Goal: Obtain resource: Download file/media

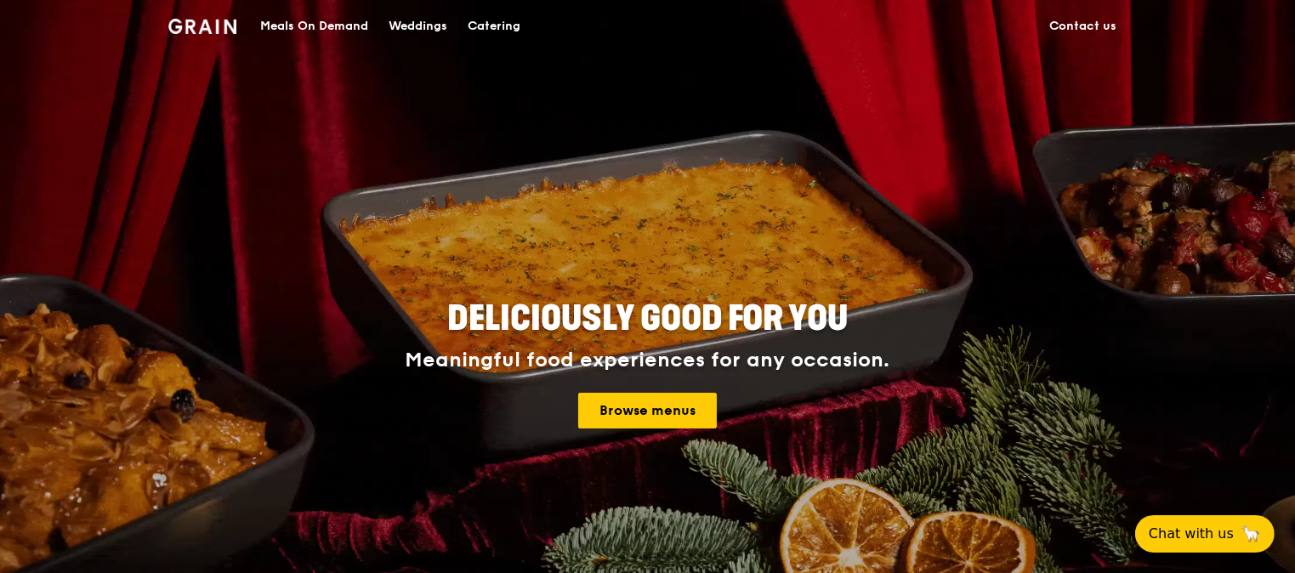
click at [355, 21] on div "Meals On Demand" at bounding box center [314, 26] width 108 height 51
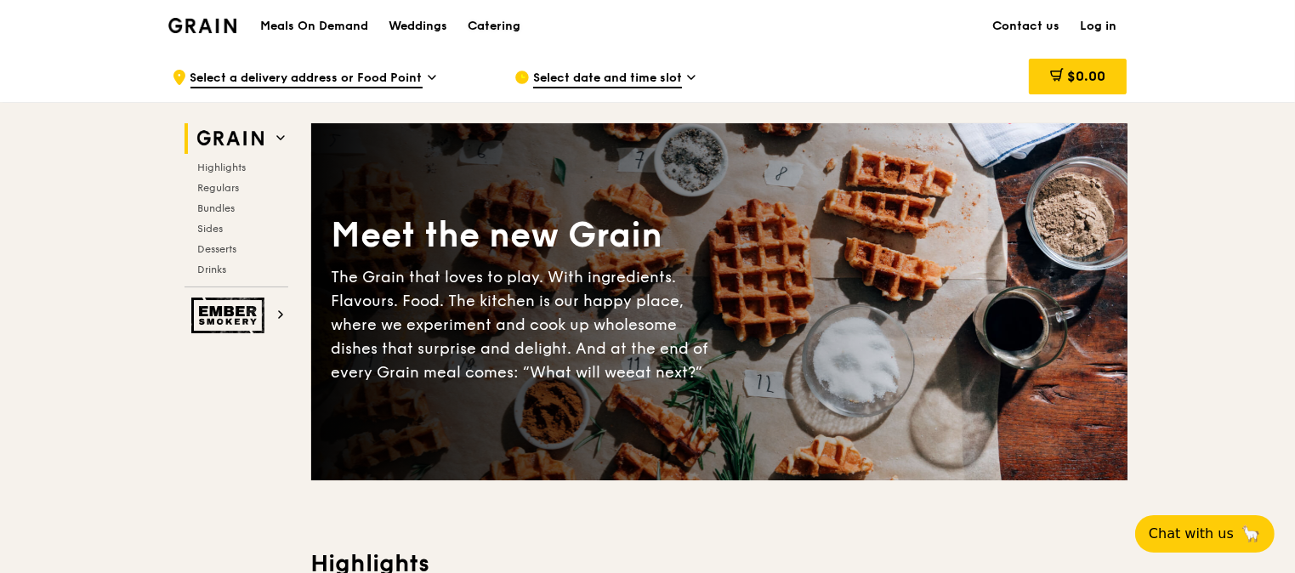
click at [481, 24] on div "Catering" at bounding box center [494, 26] width 53 height 51
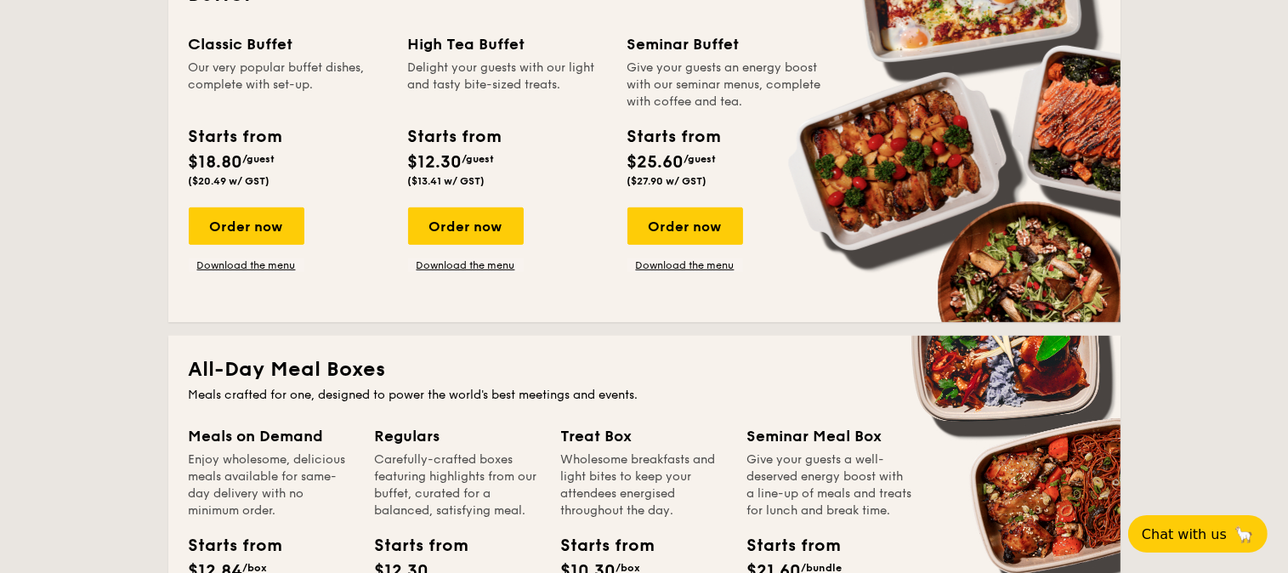
scroll to position [816, 0]
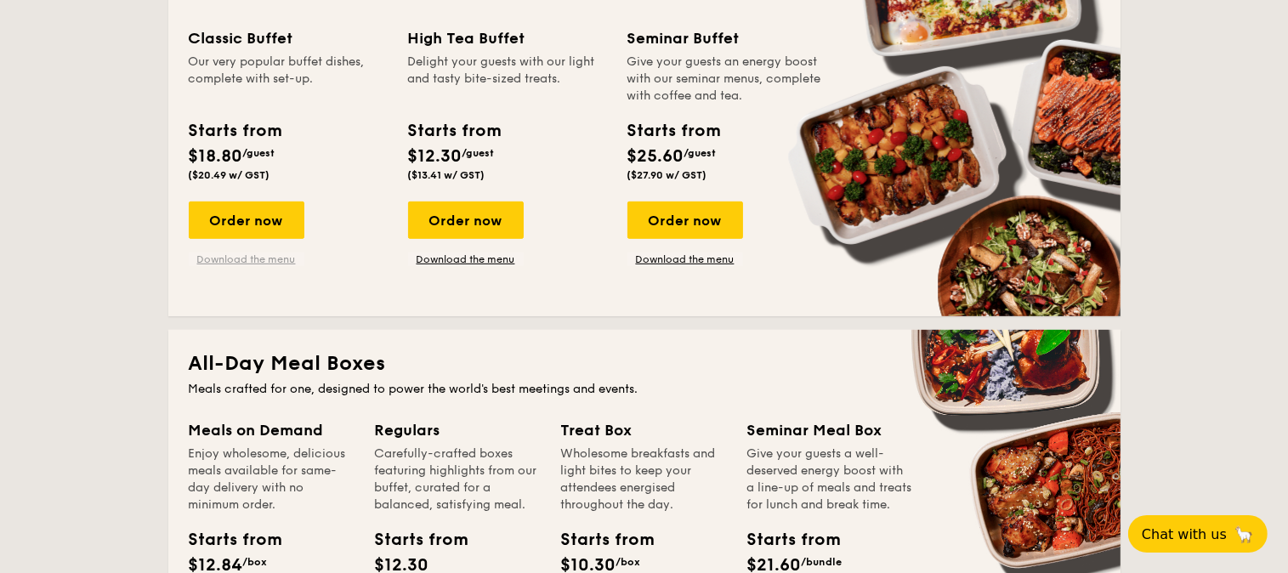
click at [240, 258] on link "Download the menu" at bounding box center [247, 260] width 116 height 14
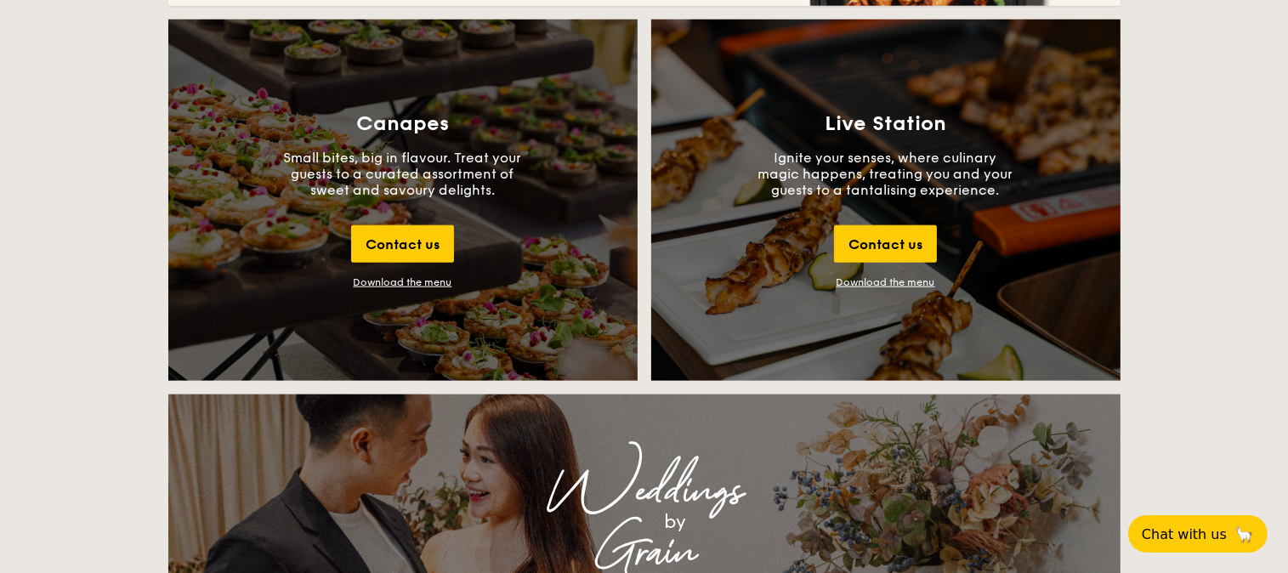
scroll to position [1877, 0]
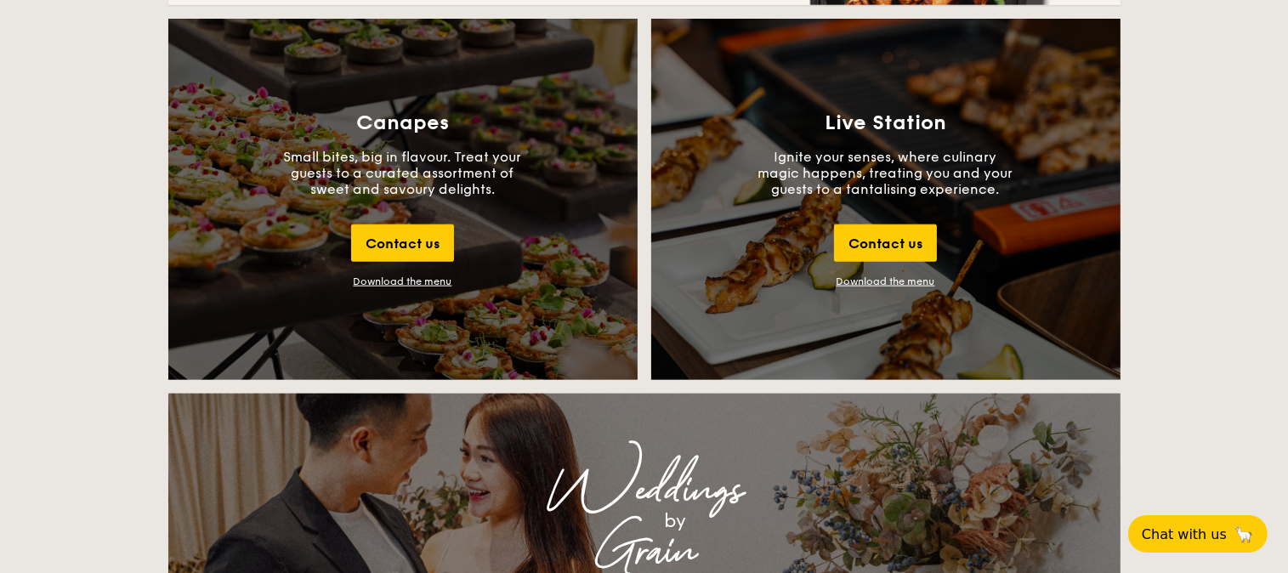
click at [901, 284] on link "Download the menu" at bounding box center [886, 281] width 99 height 12
click at [391, 275] on div "Download the menu" at bounding box center [403, 281] width 99 height 12
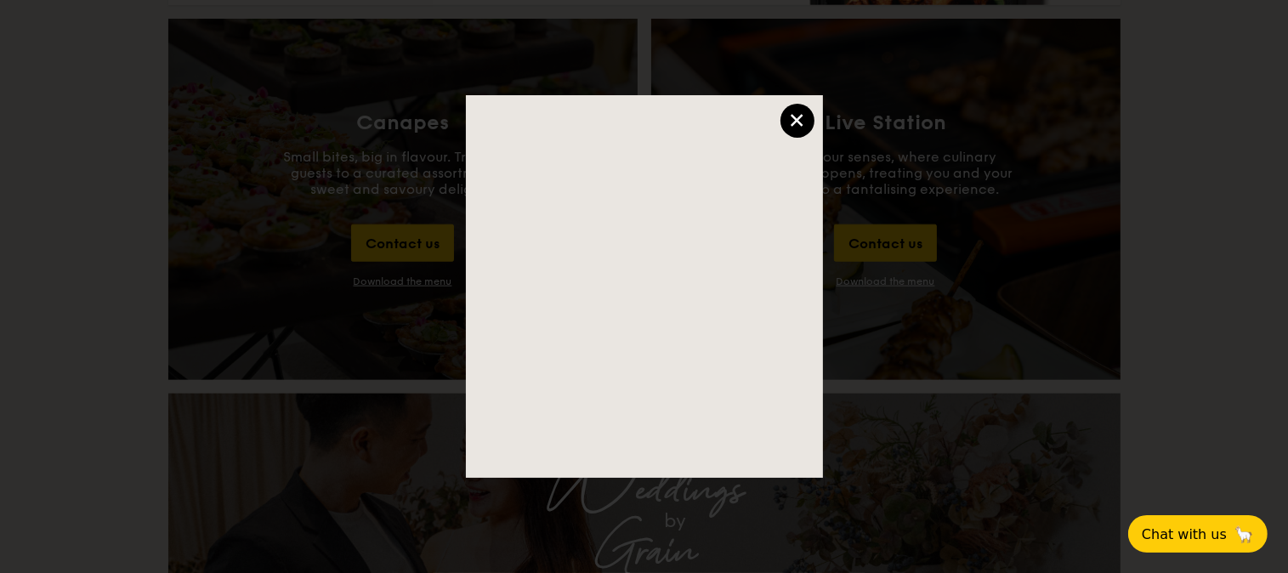
click at [391, 281] on div at bounding box center [644, 286] width 1288 height 573
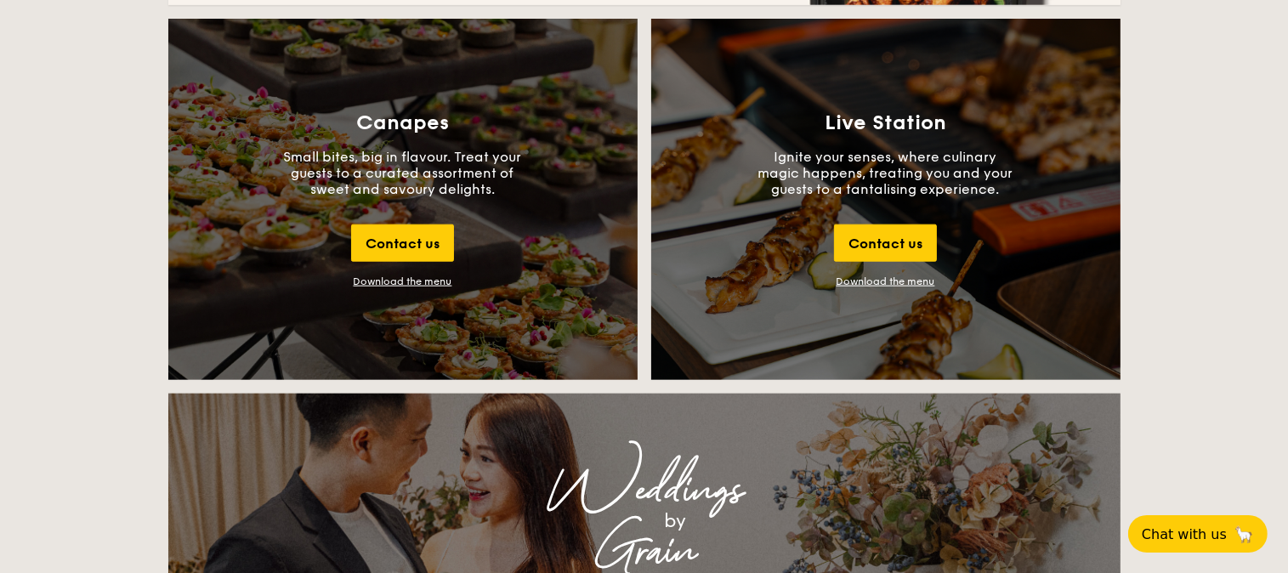
click at [389, 283] on div "Download the menu" at bounding box center [403, 281] width 99 height 12
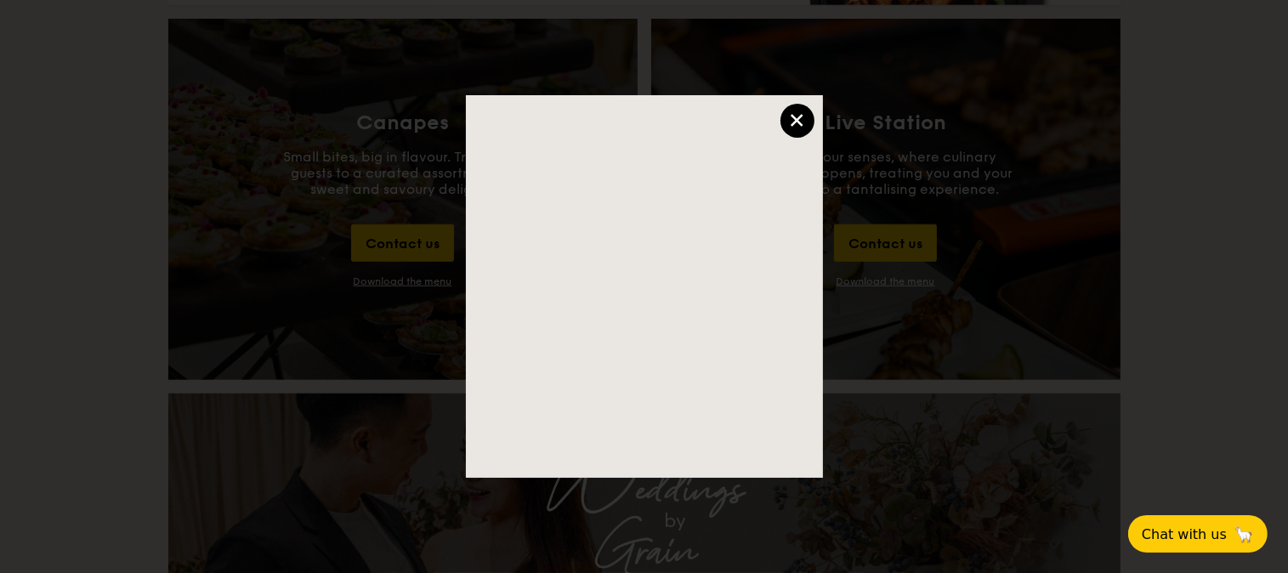
click at [804, 113] on div "×" at bounding box center [798, 121] width 34 height 34
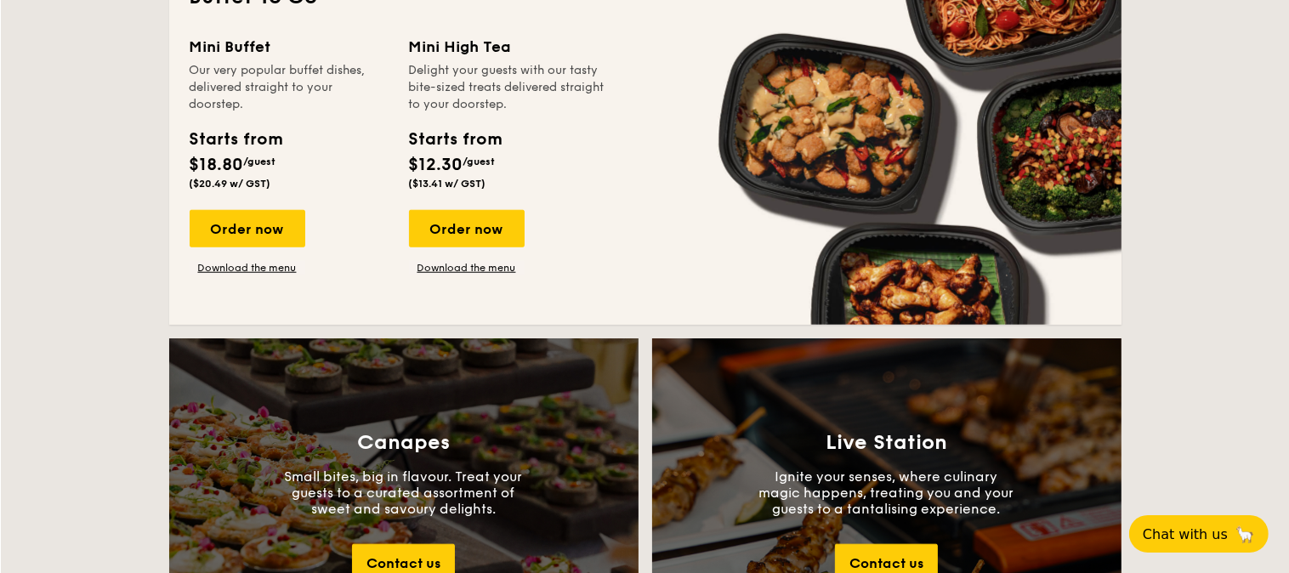
scroll to position [1469, 0]
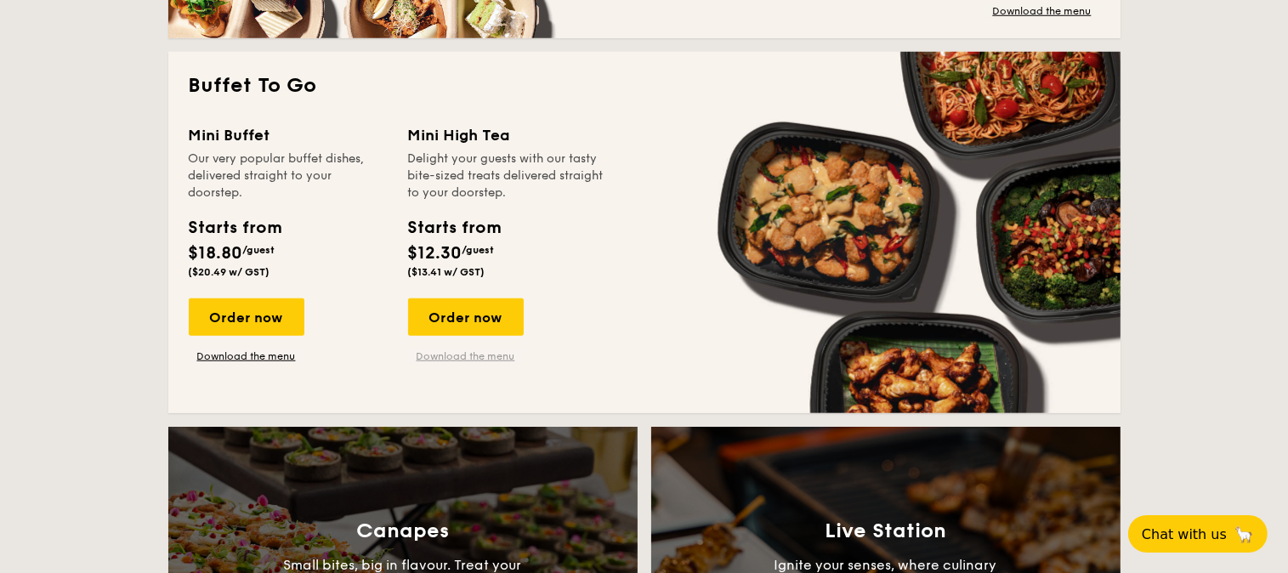
click at [490, 361] on link "Download the menu" at bounding box center [466, 356] width 116 height 14
click at [238, 364] on div "Mini Buffet Our very popular buffet dishes, delivered straight to your doorstep…" at bounding box center [644, 258] width 911 height 270
click at [241, 355] on link "Download the menu" at bounding box center [247, 356] width 116 height 14
click at [265, 359] on link "Download the menu" at bounding box center [247, 356] width 116 height 14
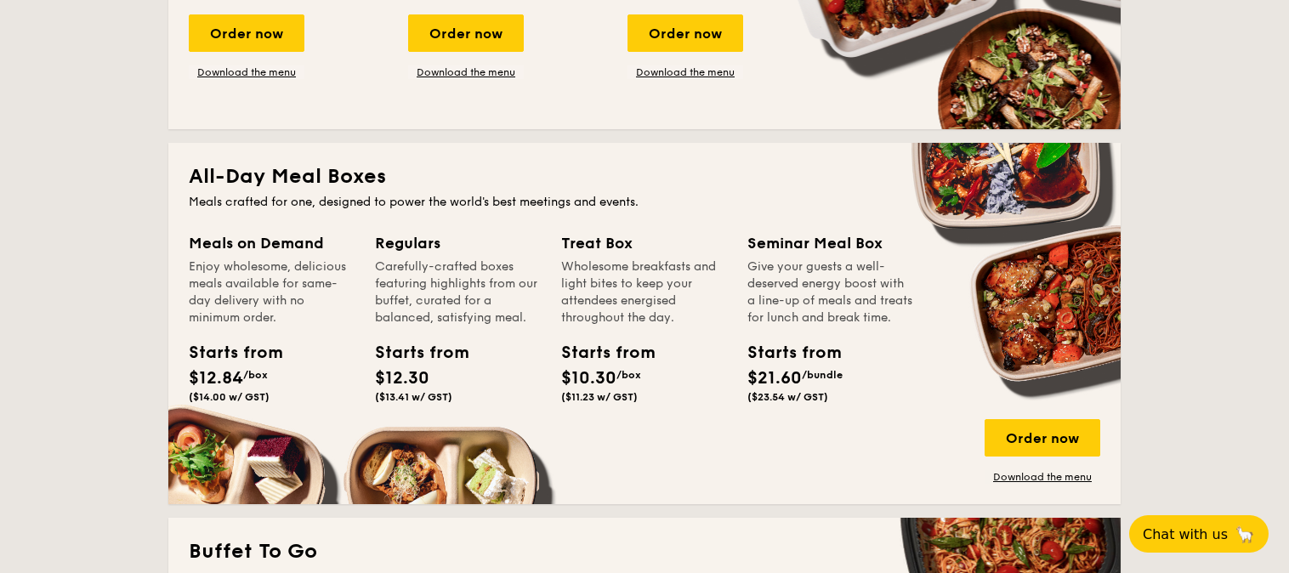
scroll to position [980, 0]
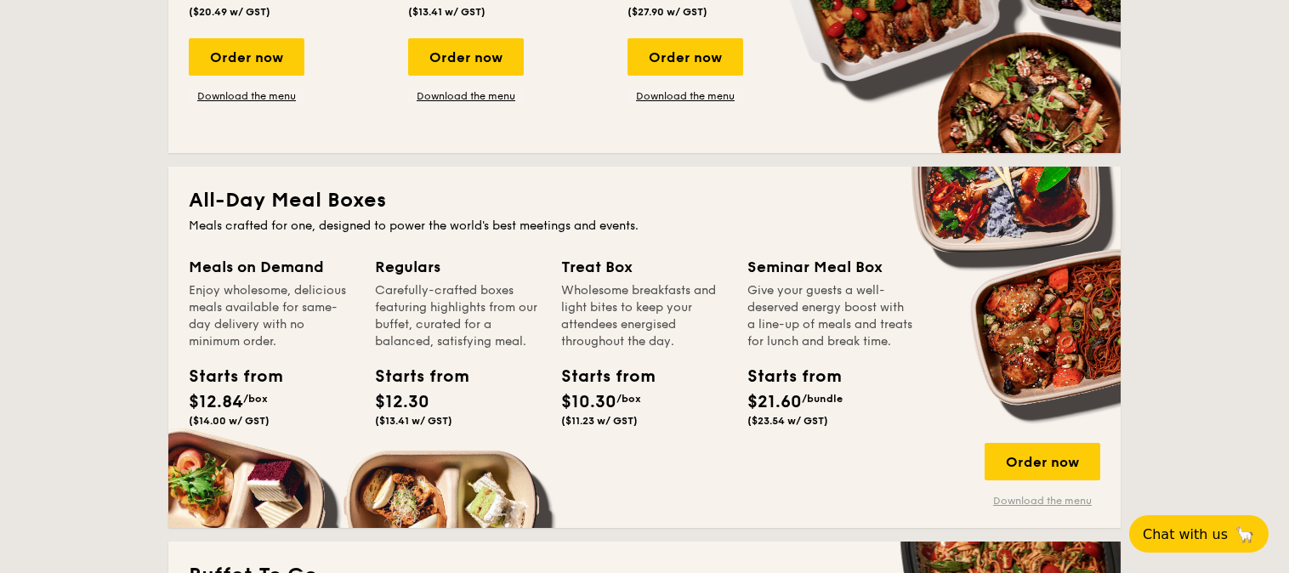
click at [1048, 494] on link "Download the menu" at bounding box center [1043, 501] width 116 height 14
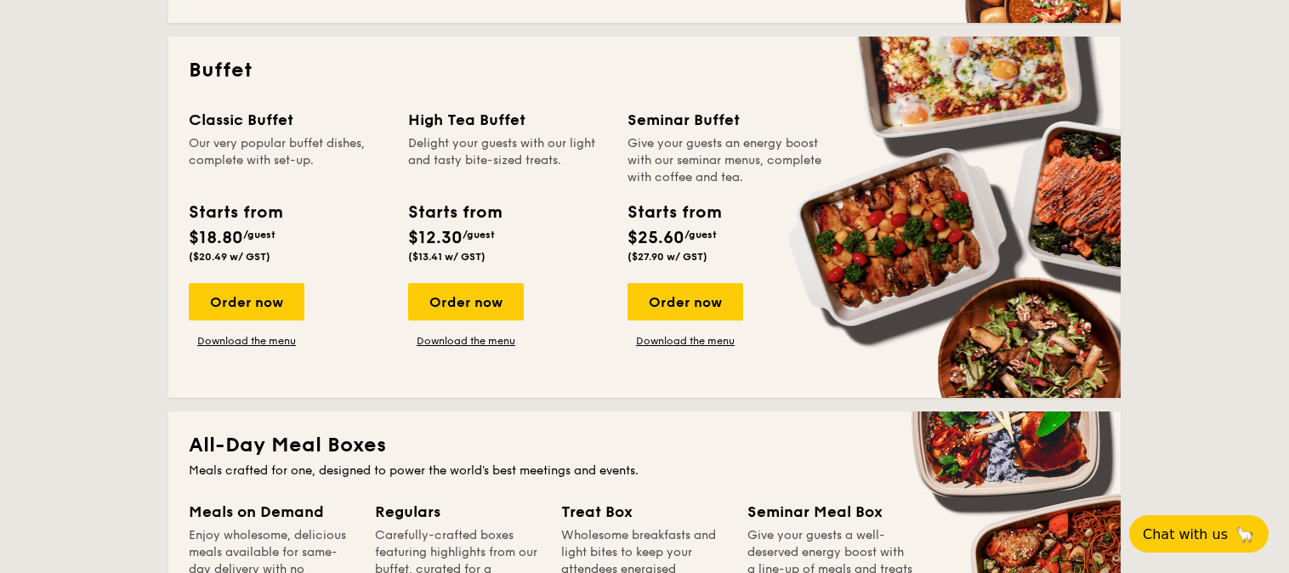
scroll to position [571, 0]
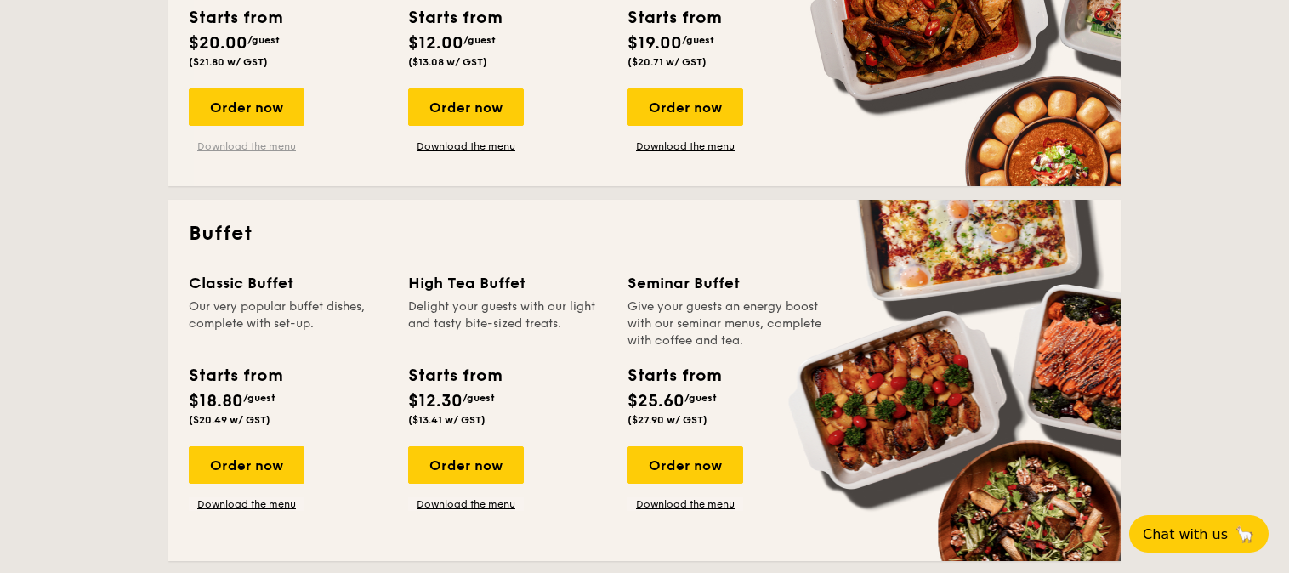
click at [236, 148] on link "Download the menu" at bounding box center [247, 146] width 116 height 14
click at [481, 145] on link "Download the menu" at bounding box center [466, 146] width 116 height 14
click at [677, 146] on link "Download the menu" at bounding box center [686, 146] width 116 height 14
click at [246, 500] on link "Download the menu" at bounding box center [247, 504] width 116 height 14
click at [447, 503] on link "Download the menu" at bounding box center [466, 504] width 116 height 14
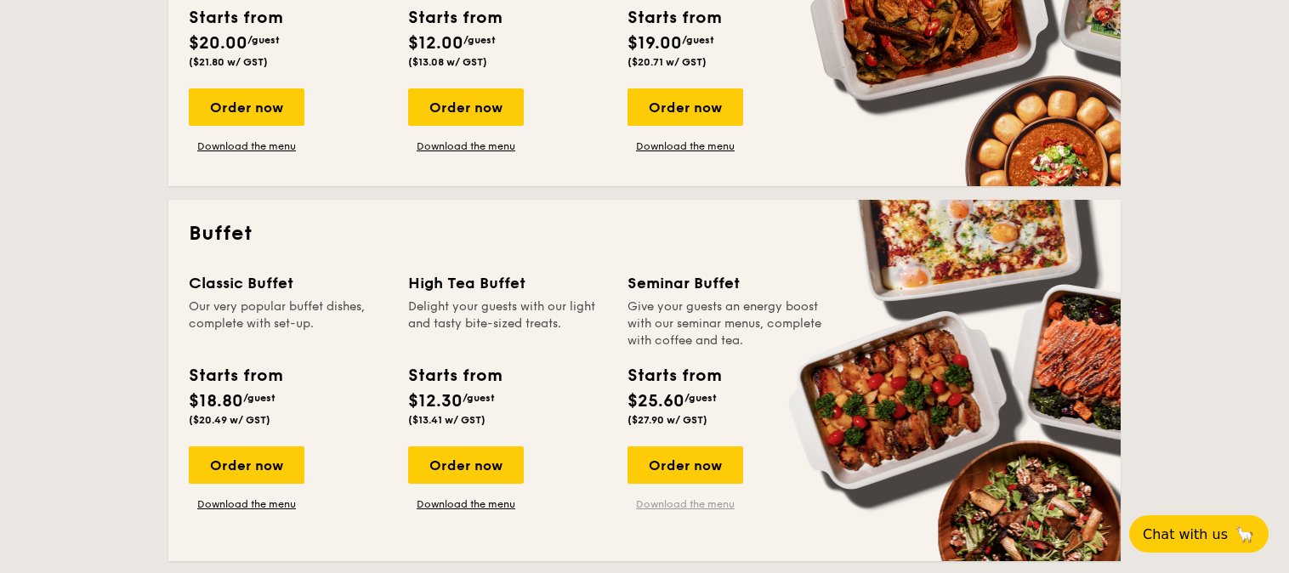
click at [687, 505] on link "Download the menu" at bounding box center [686, 504] width 116 height 14
